Goal: Transaction & Acquisition: Download file/media

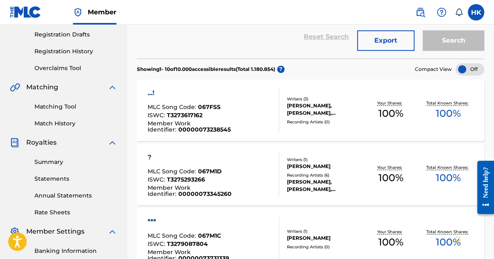
scroll to position [164, 0]
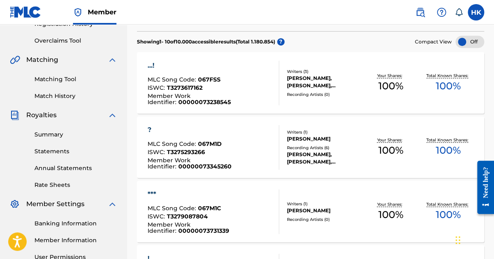
click at [52, 135] on link "Summary" at bounding box center [75, 134] width 83 height 9
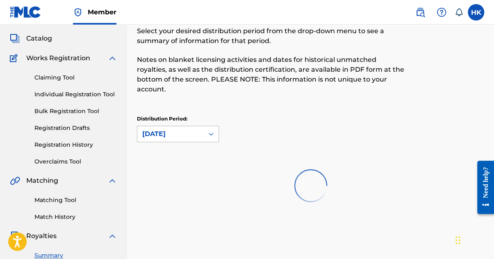
click at [212, 142] on div "[DATE]" at bounding box center [178, 134] width 82 height 16
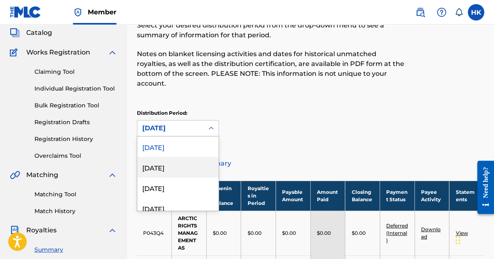
scroll to position [49, 0]
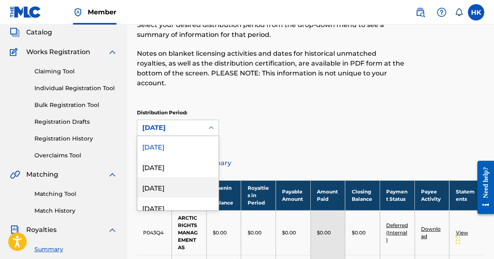
click at [184, 187] on div "[DATE]" at bounding box center [177, 187] width 81 height 20
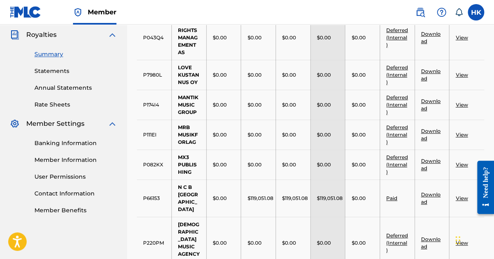
scroll to position [295, 0]
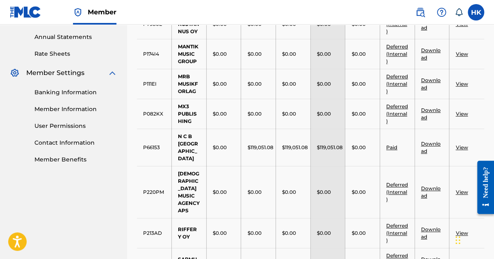
click at [460, 144] on link "View" at bounding box center [462, 147] width 12 height 6
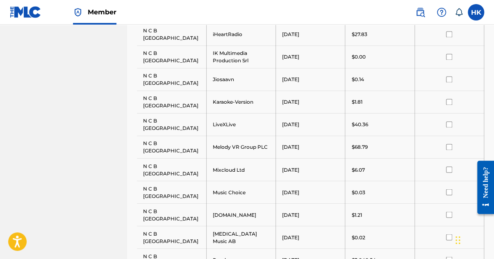
scroll to position [697, 0]
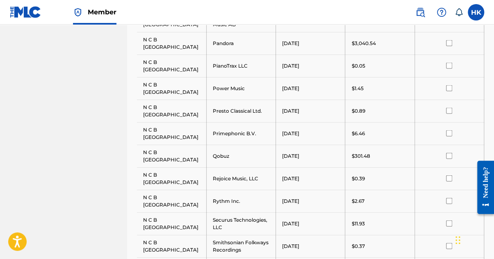
scroll to position [843, 0]
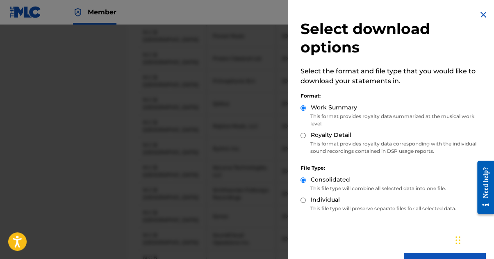
click at [301, 201] on input "Individual" at bounding box center [303, 200] width 5 height 5
radio input "true"
click at [415, 254] on button "Download" at bounding box center [445, 263] width 82 height 20
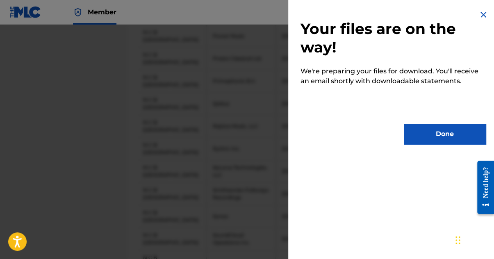
click at [433, 128] on button "Done" at bounding box center [445, 134] width 82 height 20
